Goal: Task Accomplishment & Management: Manage account settings

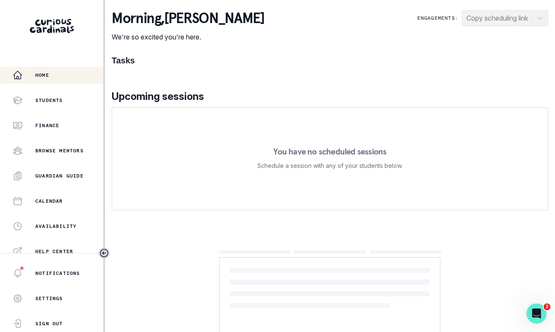
scroll to position [183, 0]
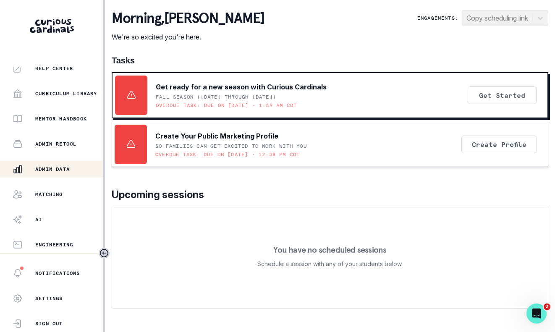
click at [41, 172] on div "Admin Data" at bounding box center [58, 169] width 91 height 10
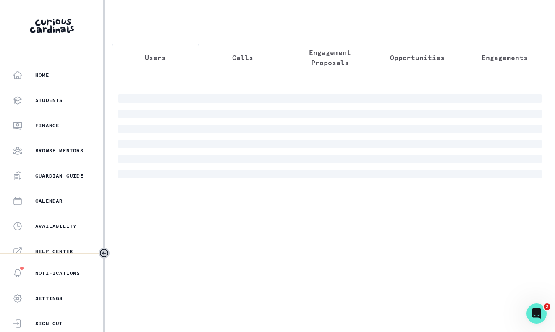
click at [330, 68] on button "Engagement Proposals" at bounding box center [329, 58] width 87 height 28
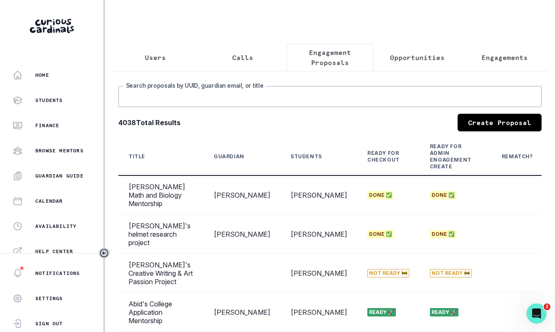
click at [228, 104] on input "Search proposals by UUID, guardian email, or title" at bounding box center [329, 96] width 423 height 21
type input "[PERSON_NAME]"
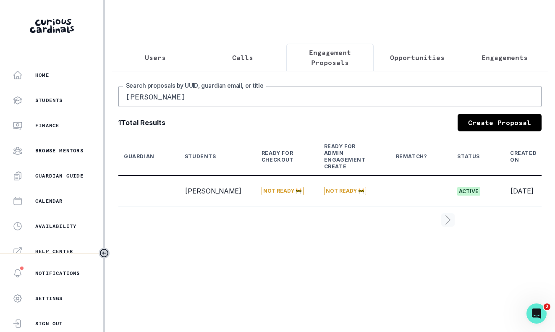
scroll to position [0, 131]
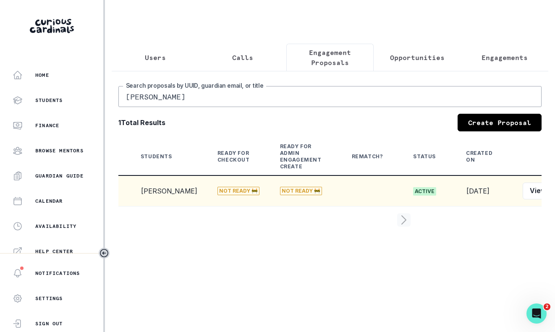
click at [552, 199] on button "Edit" at bounding box center [565, 190] width 26 height 17
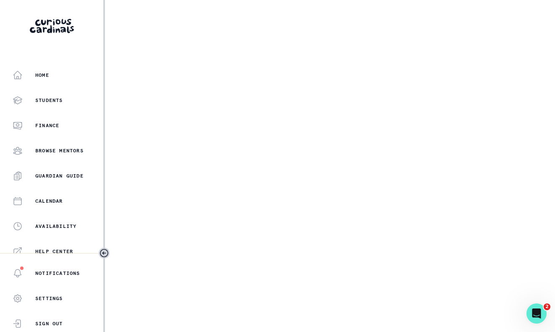
select select "2e0e0867-17d0-41a8-92b9-7b446b3bc83e"
select select "519877f8-d88f-48d5-b35a-d9ce14346d72"
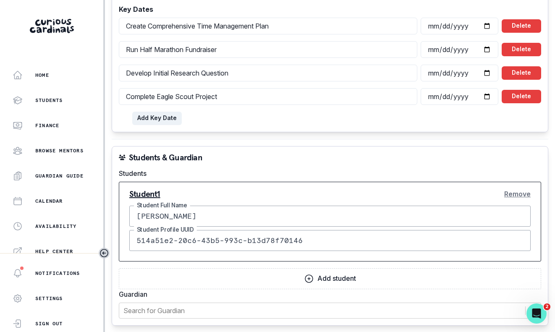
scroll to position [1192, 0]
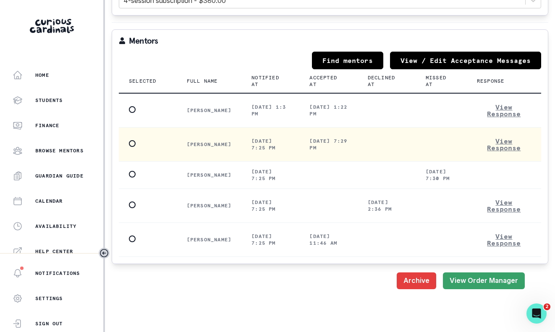
click at [129, 140] on span at bounding box center [132, 143] width 7 height 7
click at [129, 143] on input "radio" at bounding box center [128, 143] width 0 height 0
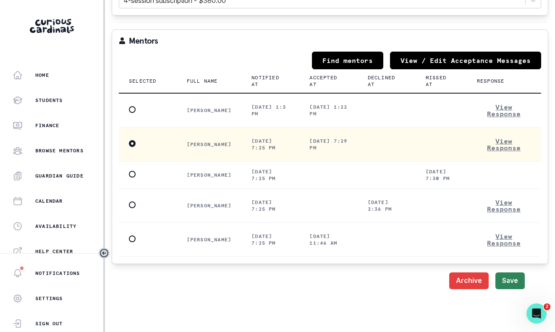
click at [495, 272] on button "Save" at bounding box center [509, 280] width 29 height 17
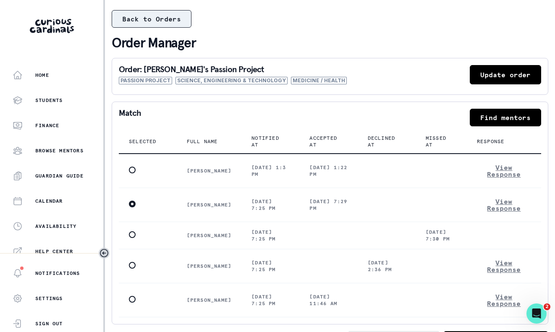
click at [147, 13] on button "Back to Orders" at bounding box center [152, 19] width 80 height 18
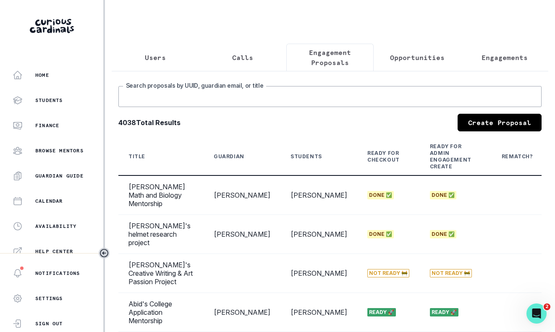
click at [280, 104] on input "Search proposals by UUID, guardian email, or title" at bounding box center [329, 96] width 423 height 21
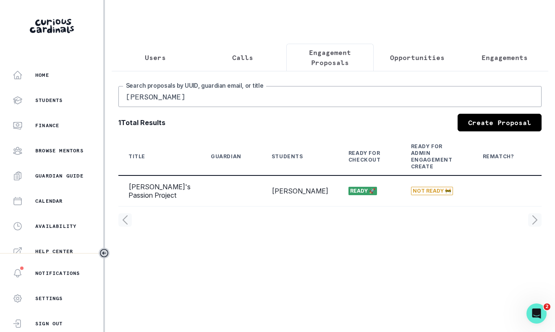
scroll to position [0, 131]
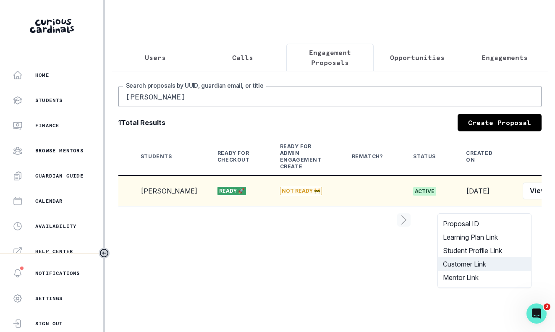
click at [498, 260] on button "Customer Link" at bounding box center [484, 263] width 93 height 13
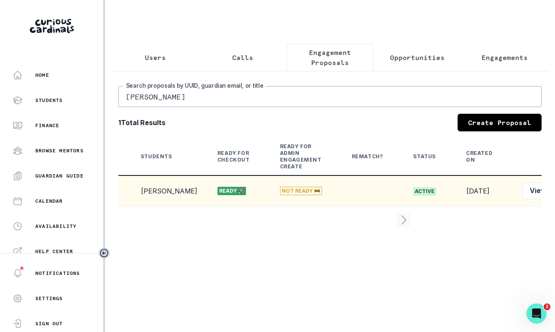
drag, startPoint x: 266, startPoint y: 103, endPoint x: 135, endPoint y: 94, distance: 130.8
click at [135, 94] on input "[PERSON_NAME]" at bounding box center [329, 96] width 423 height 21
type input "noah"
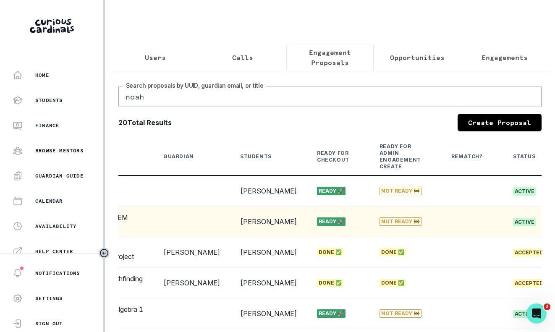
scroll to position [0, 212]
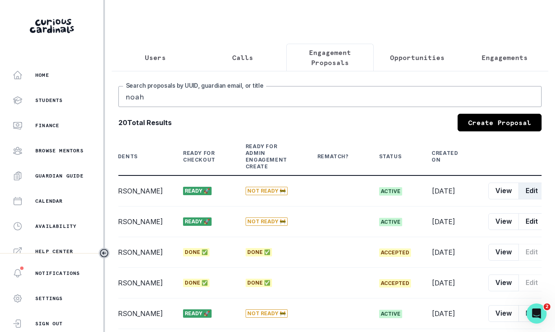
click at [518, 199] on button "Edit" at bounding box center [531, 190] width 26 height 17
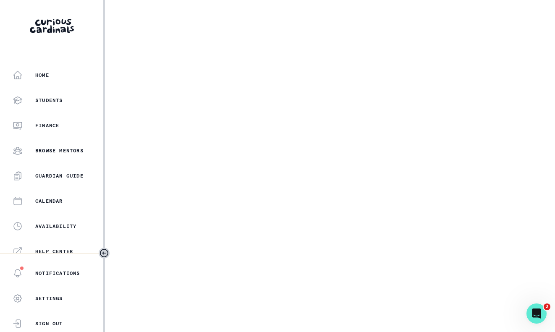
select select "6267cc0b-1467-404d-8526-2734dc3f89d1"
select select "161b8371-7959-4e0b-a08a-4737af41032e"
